Goal: Navigation & Orientation: Find specific page/section

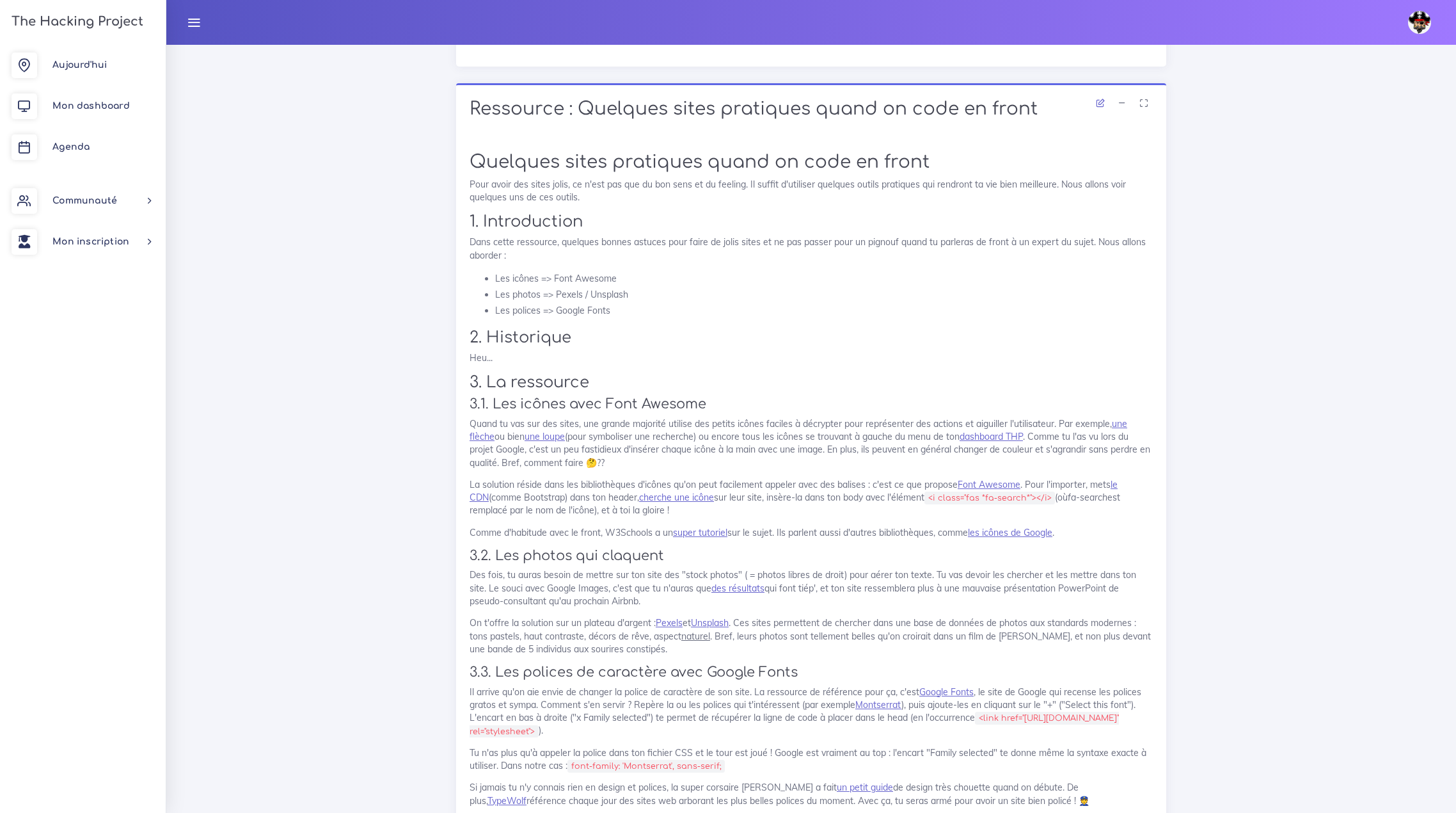
scroll to position [7552, 0]
drag, startPoint x: 555, startPoint y: 259, endPoint x: 616, endPoint y: 258, distance: 61.0
click at [616, 269] on li "Les icônes => Font Awesome" at bounding box center [824, 277] width 658 height 16
drag, startPoint x: 556, startPoint y: 275, endPoint x: 628, endPoint y: 277, distance: 72.0
click at [628, 284] on li "Les photos => Pexels / Unsplash" at bounding box center [824, 292] width 658 height 16
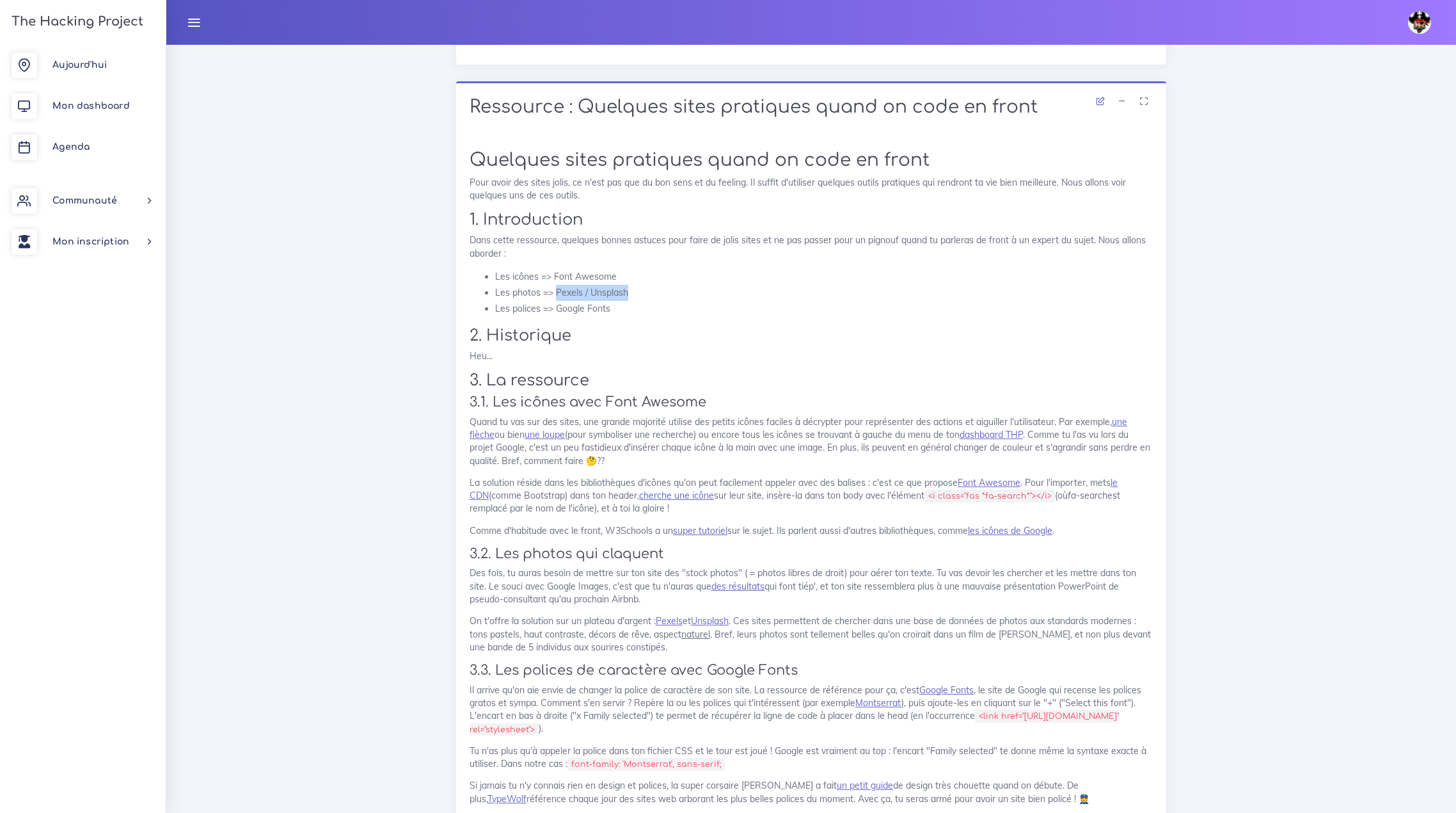
copy li "Pexels / Unsplash"
drag, startPoint x: 557, startPoint y: 294, endPoint x: 609, endPoint y: 298, distance: 52.2
click at [609, 301] on li "Les polices => Google Fonts" at bounding box center [824, 308] width 658 height 16
copy li "Google Fonts"
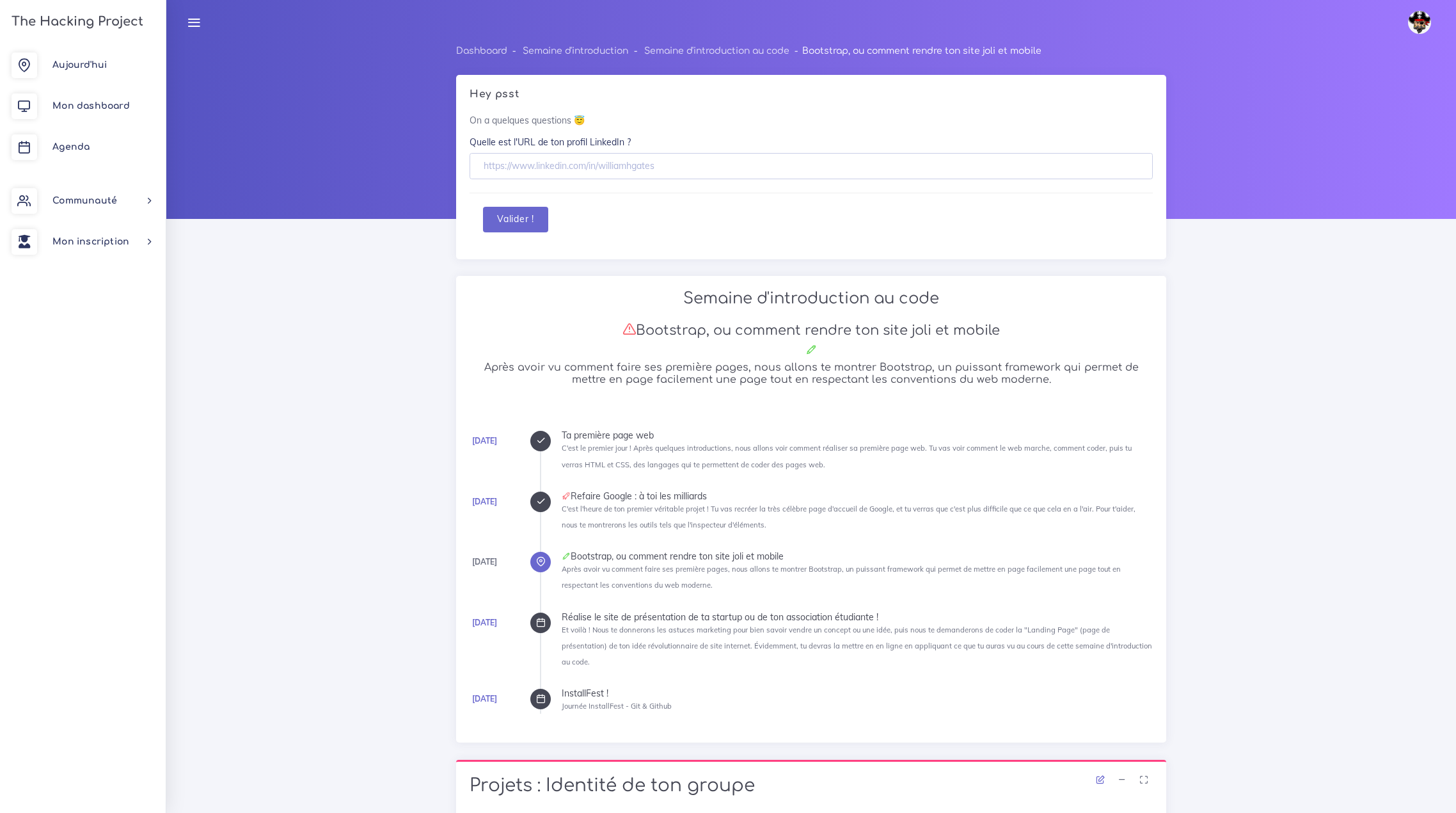
scroll to position [0, 0]
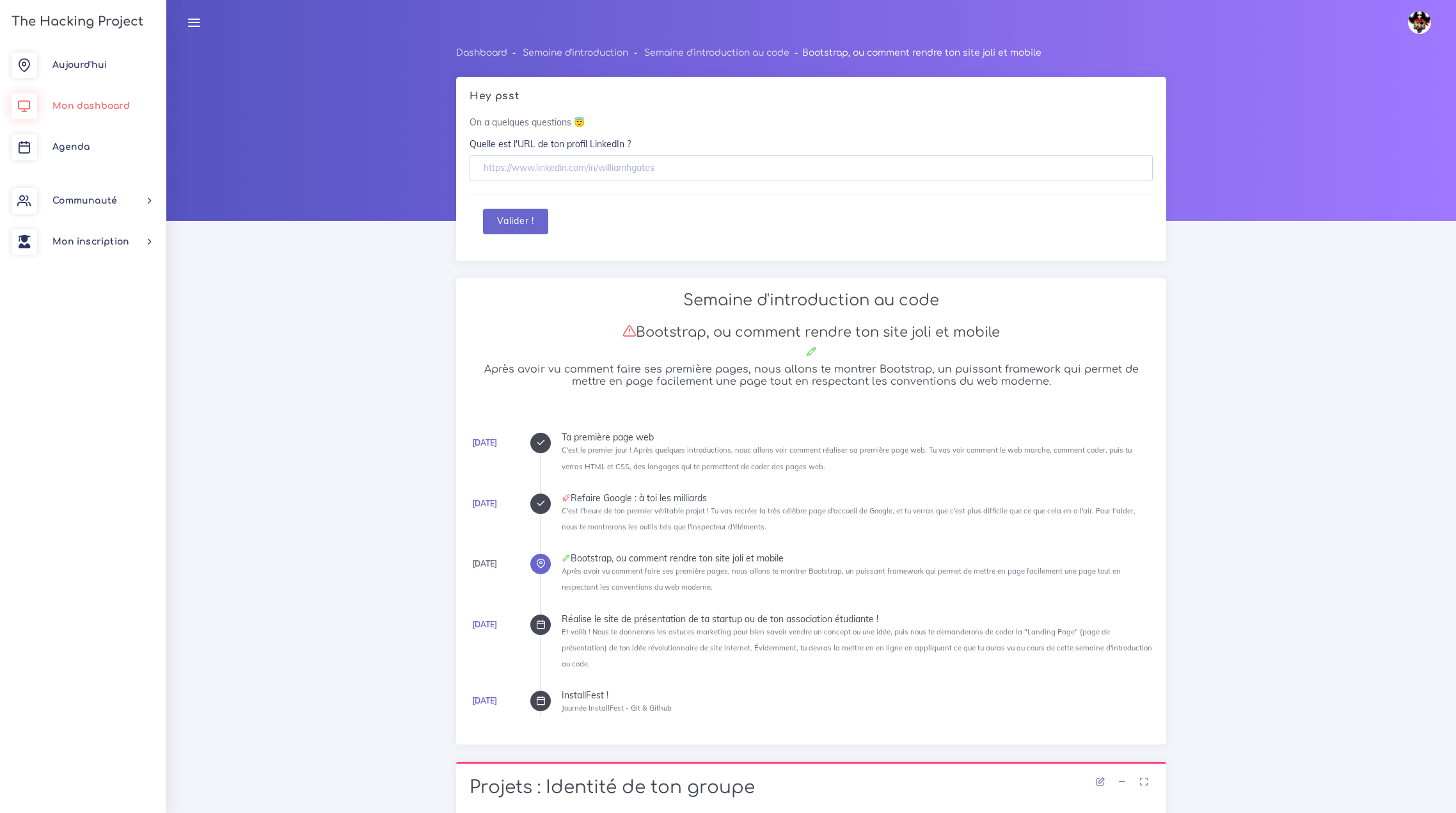
click at [79, 108] on span "Mon dashboard" at bounding box center [91, 106] width 77 height 10
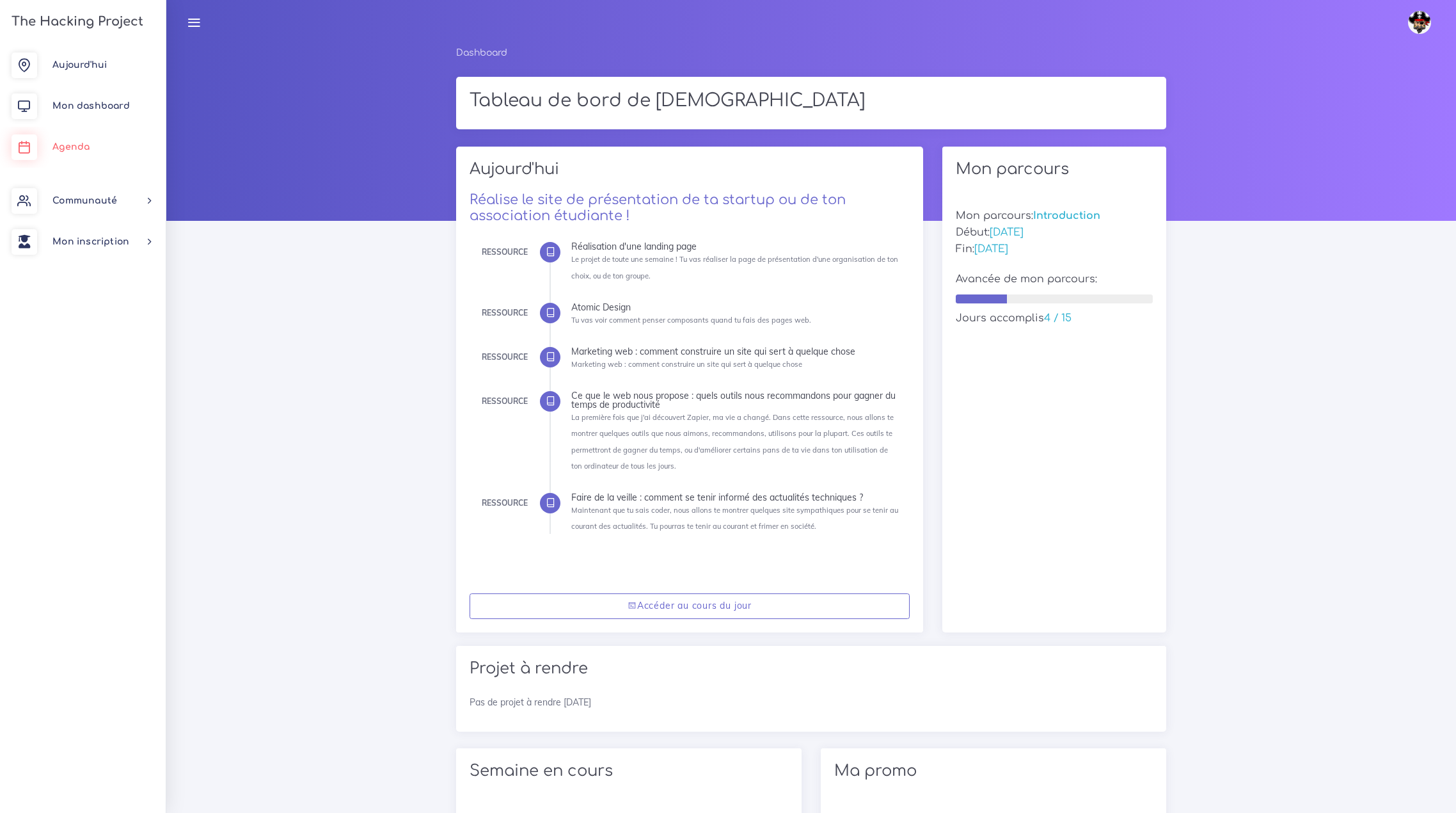
click at [67, 151] on span "Agenda" at bounding box center [70, 147] width 37 height 10
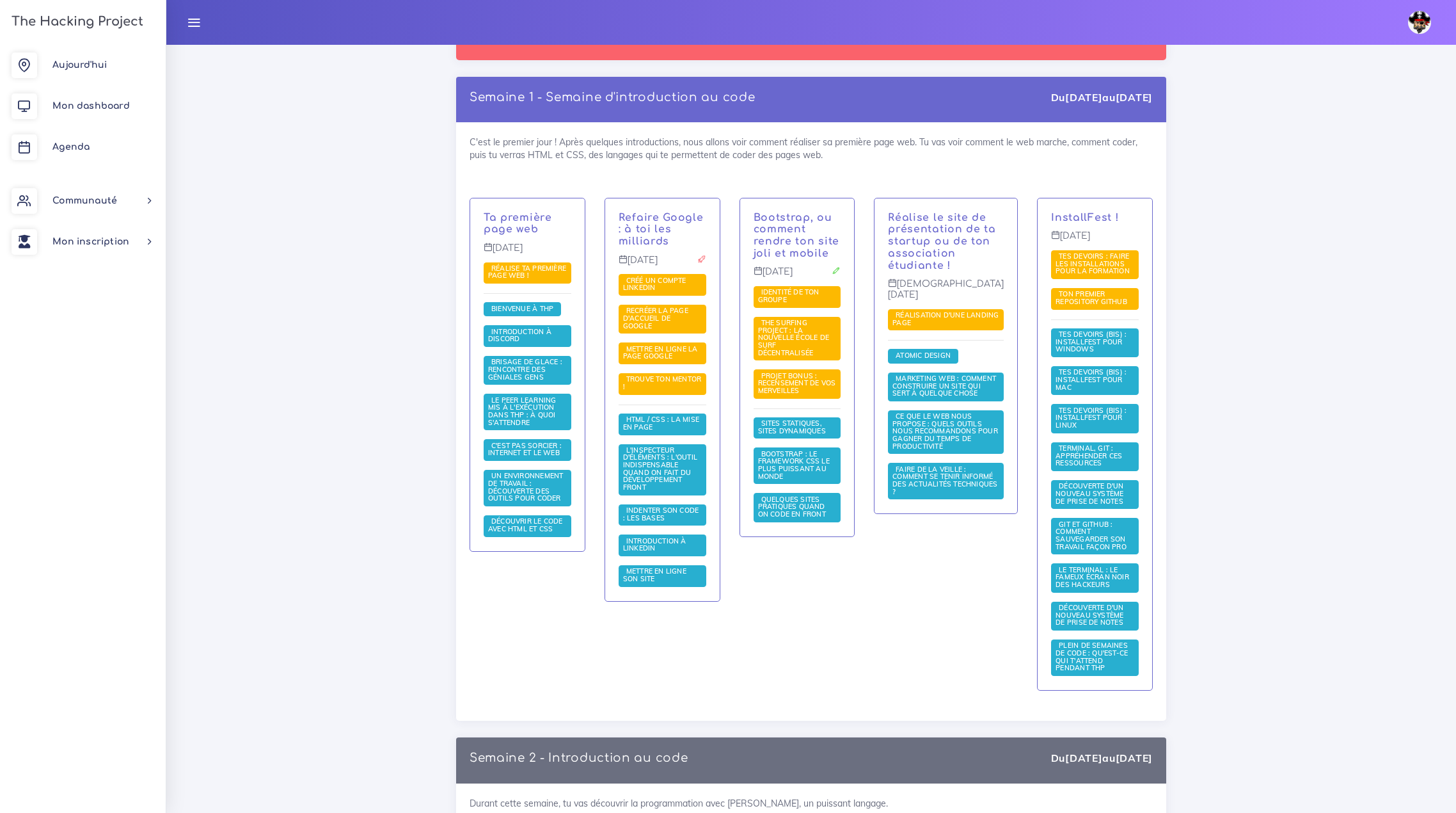
scroll to position [192, 0]
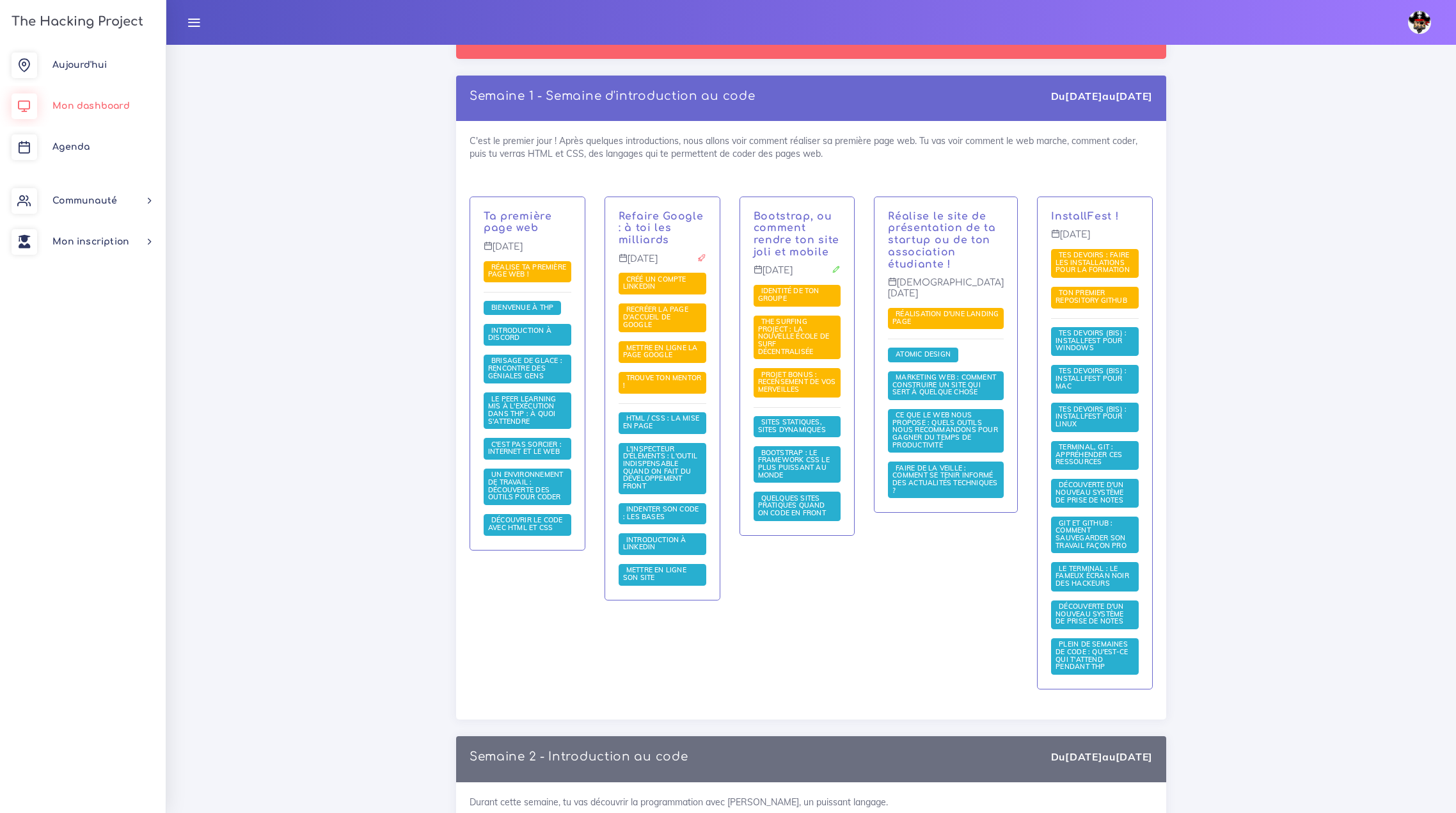
click at [78, 105] on span "Mon dashboard" at bounding box center [91, 106] width 77 height 10
